Goal: Task Accomplishment & Management: Complete application form

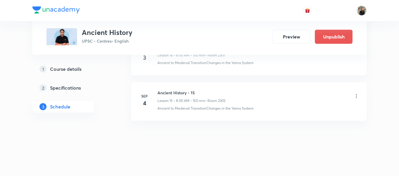
click at [169, 91] on h6 "Ancient History - 15" at bounding box center [191, 93] width 68 height 6
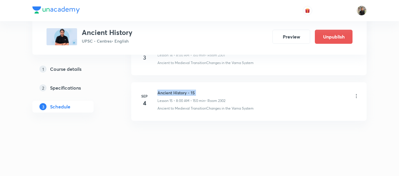
copy h6 "Ancient History - 15"
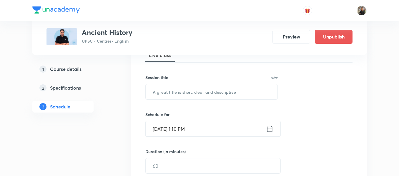
scroll to position [98, 0]
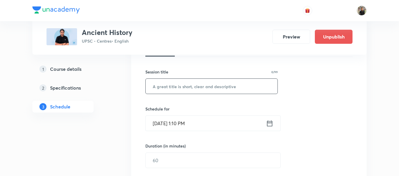
click at [174, 85] on input "text" at bounding box center [212, 86] width 132 height 15
paste input "Ancient History - 15"
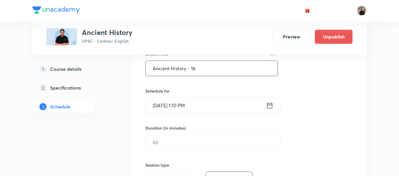
scroll to position [118, 0]
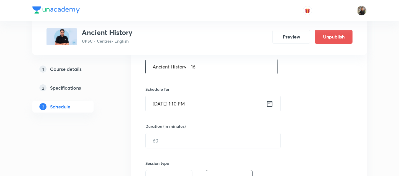
type input "Ancient History - 16"
click at [271, 105] on icon at bounding box center [269, 104] width 7 height 8
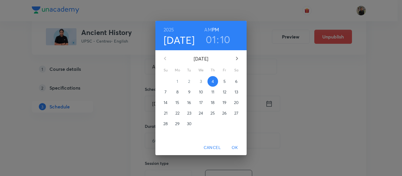
click at [227, 82] on span "5" at bounding box center [224, 82] width 11 height 6
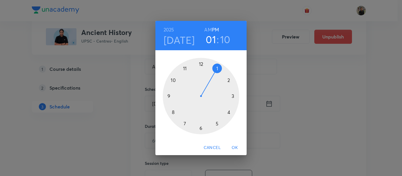
click at [172, 113] on div at bounding box center [201, 96] width 76 height 76
click at [207, 27] on h6 "AM" at bounding box center [207, 30] width 7 height 8
click at [201, 64] on div at bounding box center [201, 96] width 76 height 76
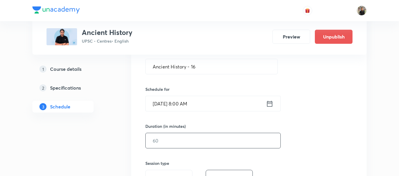
click at [178, 140] on input "text" at bounding box center [213, 140] width 135 height 15
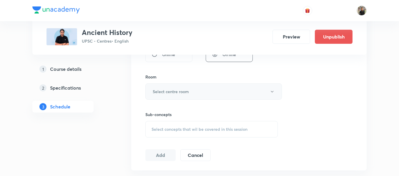
scroll to position [243, 0]
type input "150"
click at [190, 89] on button "Select centre room" at bounding box center [213, 91] width 137 height 16
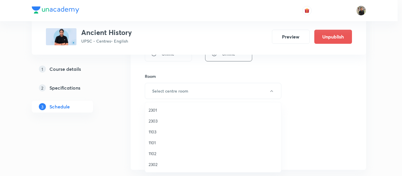
click at [169, 110] on span "2301" at bounding box center [213, 110] width 129 height 6
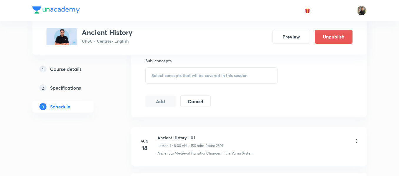
scroll to position [296, 0]
click at [176, 76] on span "Select concepts that wil be covered in this session" at bounding box center [200, 75] width 96 height 5
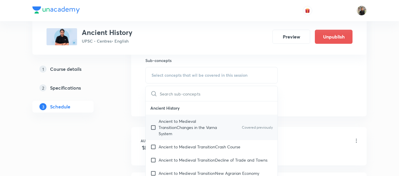
click at [154, 127] on input "checkbox" at bounding box center [154, 127] width 8 height 19
checkbox input "true"
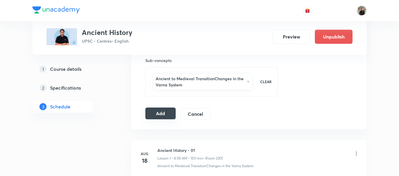
click at [153, 118] on button "Add" at bounding box center [160, 114] width 30 height 12
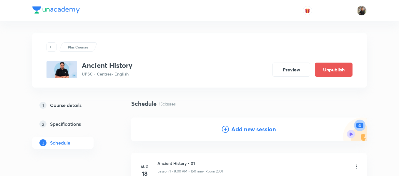
scroll to position [41, 0]
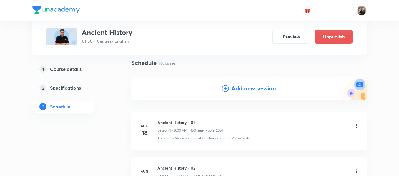
click at [222, 89] on icon at bounding box center [225, 88] width 7 height 7
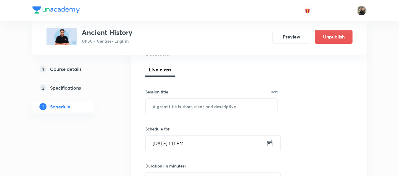
scroll to position [78, 0]
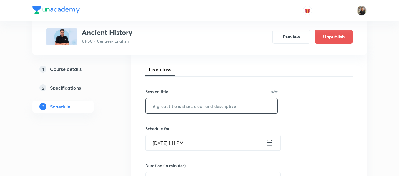
click at [208, 104] on input "text" at bounding box center [212, 106] width 132 height 15
paste input "Ancient History - 15"
type input "Ancient History - 17"
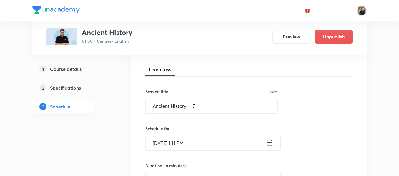
click at [269, 144] on icon at bounding box center [269, 143] width 7 height 8
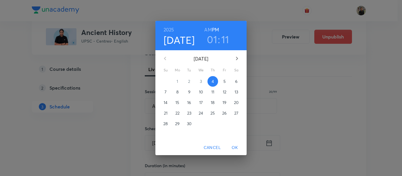
click at [234, 82] on span "6" at bounding box center [236, 82] width 11 height 6
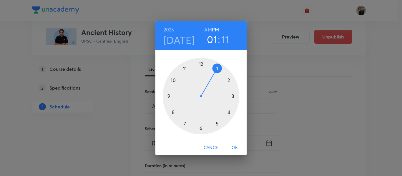
click at [174, 111] on div at bounding box center [201, 96] width 76 height 76
click at [207, 31] on h6 "AM" at bounding box center [207, 30] width 7 height 8
click at [200, 64] on div at bounding box center [201, 96] width 76 height 76
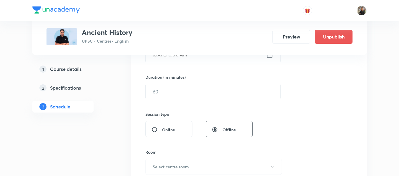
scroll to position [167, 0]
click at [186, 90] on input "text" at bounding box center [213, 91] width 135 height 15
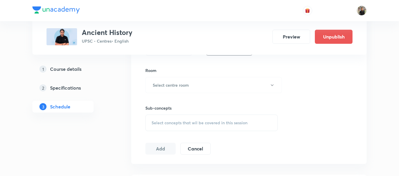
scroll to position [249, 0]
type input "150"
click at [186, 90] on button "Select centre room" at bounding box center [213, 85] width 137 height 16
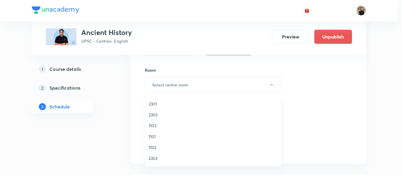
click at [167, 103] on span "2301" at bounding box center [213, 104] width 129 height 6
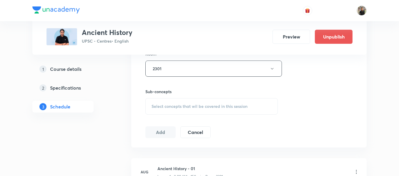
scroll to position [265, 0]
click at [165, 105] on span "Select concepts that wil be covered in this session" at bounding box center [200, 106] width 96 height 5
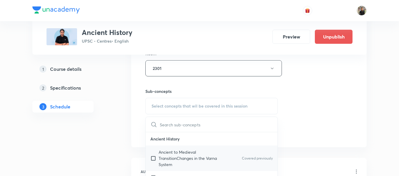
click at [153, 157] on input "checkbox" at bounding box center [154, 158] width 8 height 19
checkbox input "true"
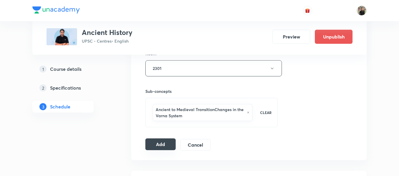
click at [159, 143] on button "Add" at bounding box center [160, 145] width 30 height 12
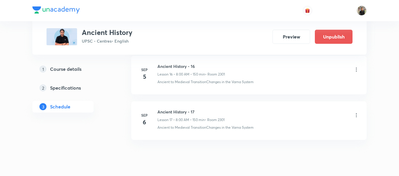
scroll to position [781, 0]
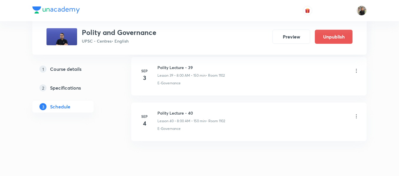
scroll to position [2120, 0]
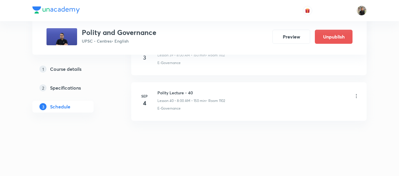
click at [176, 94] on h6 "Polity Lecture - 40" at bounding box center [191, 93] width 68 height 6
copy h6 "Polity Lecture - 40"
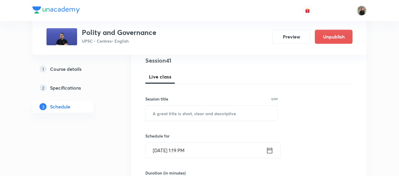
scroll to position [72, 0]
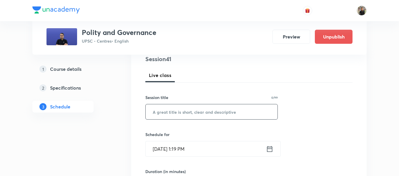
click at [162, 114] on input "text" at bounding box center [212, 111] width 132 height 15
paste input "Polity Lecture - 40"
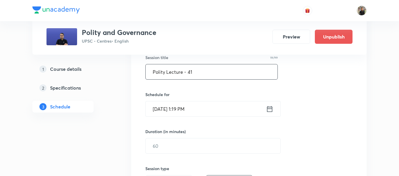
scroll to position [117, 0]
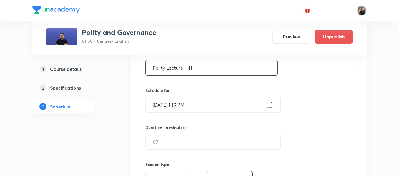
type input "Polity Lecture - 41"
click at [269, 106] on icon at bounding box center [269, 105] width 7 height 8
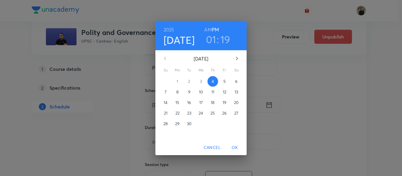
click at [226, 82] on span "5" at bounding box center [224, 82] width 11 height 6
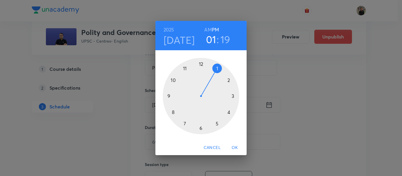
click at [174, 112] on div at bounding box center [201, 96] width 76 height 76
click at [206, 31] on h6 "AM" at bounding box center [207, 30] width 7 height 8
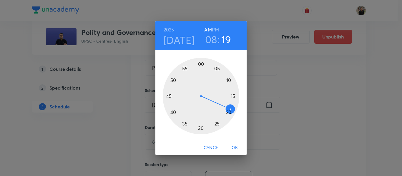
click at [201, 63] on div at bounding box center [201, 96] width 76 height 76
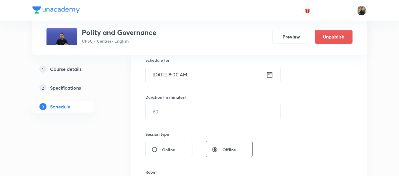
scroll to position [147, 0]
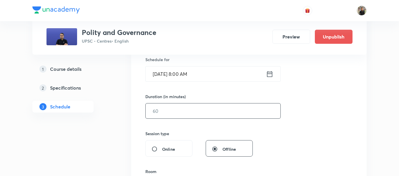
click at [176, 115] on input "text" at bounding box center [213, 111] width 135 height 15
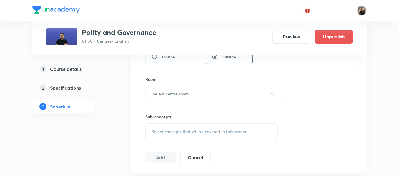
scroll to position [240, 0]
type input "150"
click at [178, 91] on h6 "Select centre room" at bounding box center [171, 93] width 36 height 6
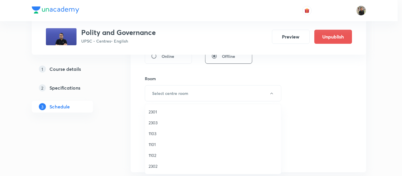
click at [157, 155] on span "1102" at bounding box center [213, 155] width 129 height 6
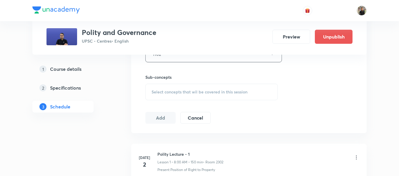
scroll to position [284, 0]
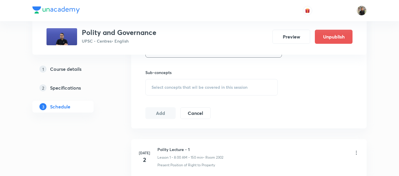
click at [158, 86] on span "Select concepts that wil be covered in this session" at bounding box center [200, 87] width 96 height 5
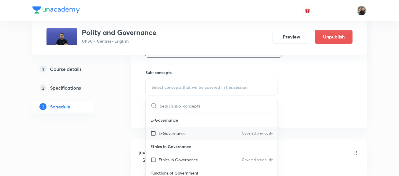
click at [153, 133] on input "checkbox" at bounding box center [154, 133] width 8 height 6
checkbox input "true"
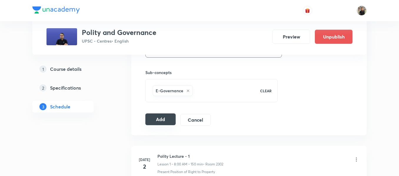
click at [156, 122] on button "Add" at bounding box center [160, 120] width 30 height 12
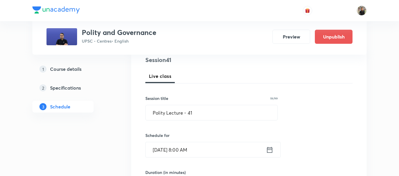
scroll to position [72, 0]
click at [209, 108] on input "Polity Lecture - 41" at bounding box center [212, 112] width 132 height 15
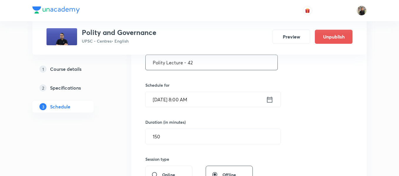
type input "Polity Lecture - 42"
click at [271, 98] on icon at bounding box center [269, 100] width 5 height 6
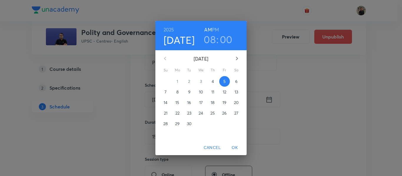
click at [238, 83] on span "6" at bounding box center [236, 82] width 11 height 6
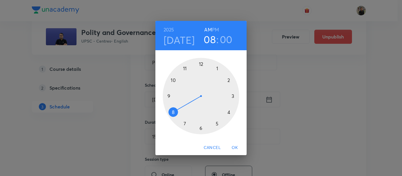
click at [233, 147] on span "OK" at bounding box center [235, 147] width 14 height 7
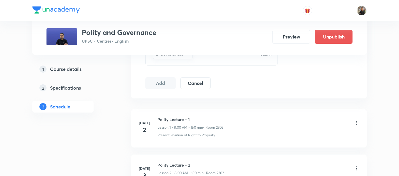
scroll to position [310, 0]
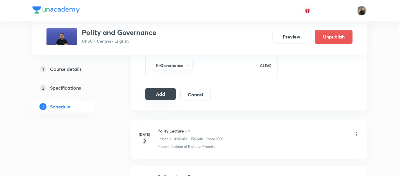
click at [160, 95] on button "Add" at bounding box center [160, 94] width 30 height 12
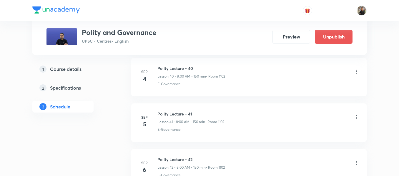
scroll to position [2144, 0]
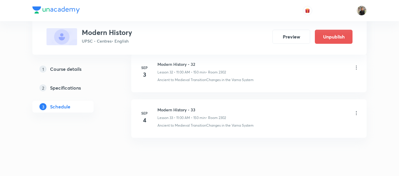
scroll to position [1800, 0]
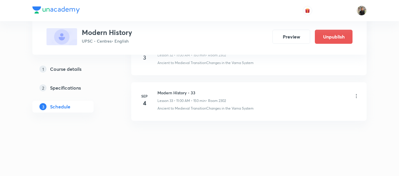
click at [176, 93] on h6 "Modern History - 33" at bounding box center [191, 93] width 69 height 6
copy h6 "Modern History - 33"
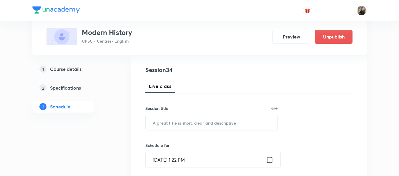
scroll to position [64, 0]
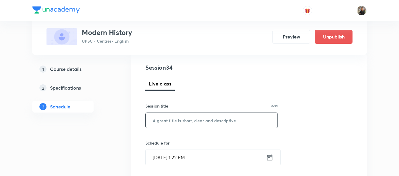
click at [170, 113] on div "​" at bounding box center [211, 121] width 132 height 16
paste input "Modern History - 33"
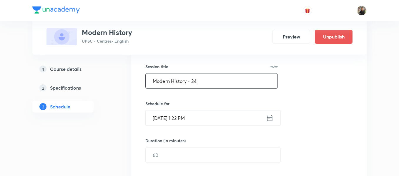
type input "Modern History - 34"
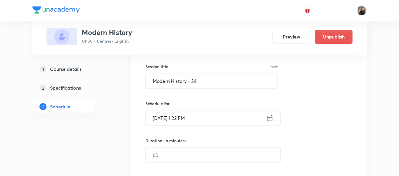
click at [272, 119] on icon at bounding box center [269, 118] width 5 height 6
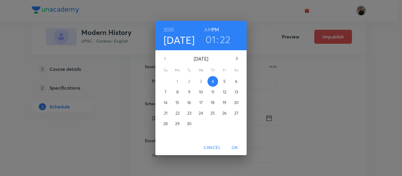
click at [223, 79] on span "5" at bounding box center [224, 82] width 11 height 6
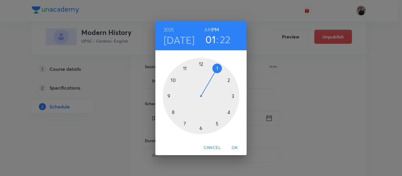
click at [186, 69] on div at bounding box center [201, 96] width 76 height 76
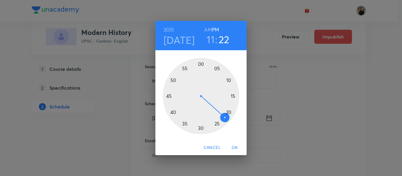
click at [206, 29] on h6 "AM" at bounding box center [207, 30] width 7 height 8
click at [200, 63] on div at bounding box center [201, 96] width 76 height 76
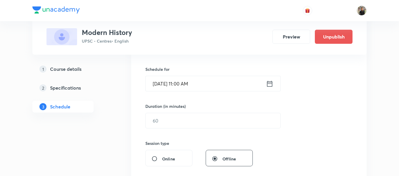
scroll to position [140, 0]
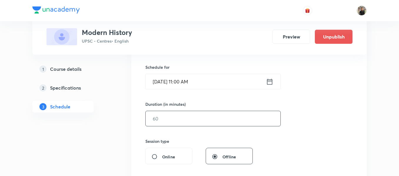
click at [181, 121] on input "text" at bounding box center [213, 118] width 135 height 15
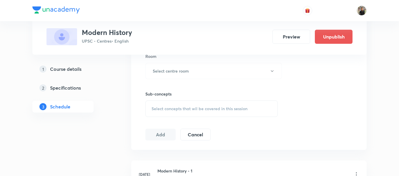
scroll to position [263, 0]
type input "150"
click at [187, 71] on h6 "Select centre room" at bounding box center [171, 70] width 36 height 6
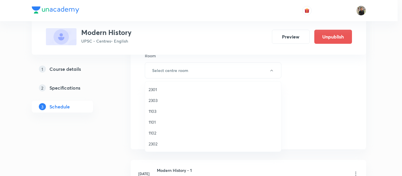
click at [153, 147] on span "2302" at bounding box center [213, 144] width 129 height 6
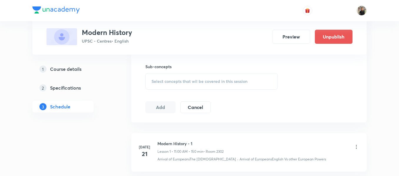
scroll to position [310, 0]
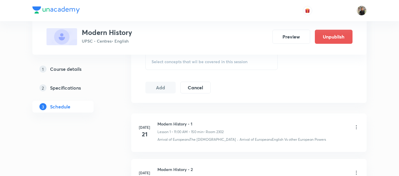
click at [168, 61] on span "Select concepts that wil be covered in this session" at bounding box center [200, 61] width 96 height 5
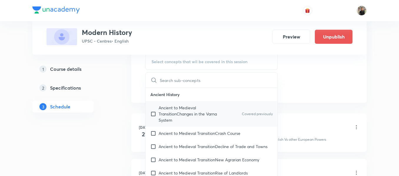
click at [152, 114] on input "checkbox" at bounding box center [154, 114] width 8 height 19
checkbox input "true"
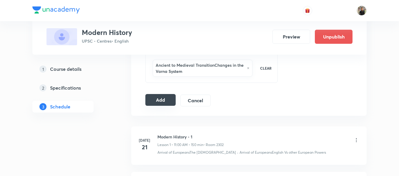
click at [167, 98] on button "Add" at bounding box center [160, 100] width 30 height 12
